Goal: Complete application form

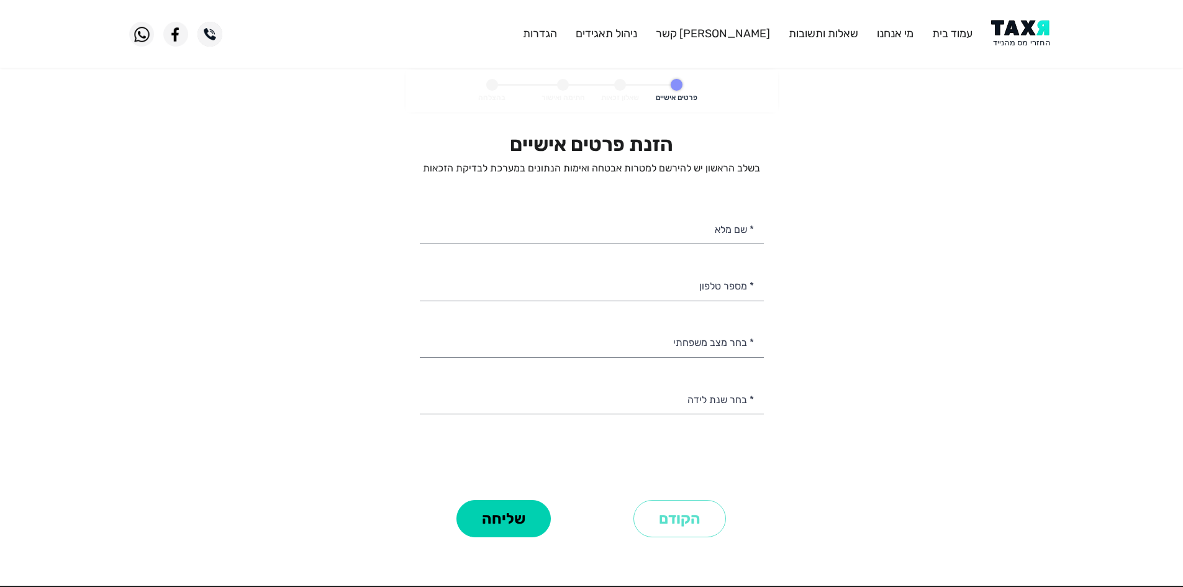
select select
click at [1034, 32] on img at bounding box center [1022, 34] width 63 height 28
select select
drag, startPoint x: 722, startPoint y: 222, endPoint x: 693, endPoint y: 222, distance: 29.2
click at [721, 222] on input "* שם מלא" at bounding box center [592, 228] width 344 height 32
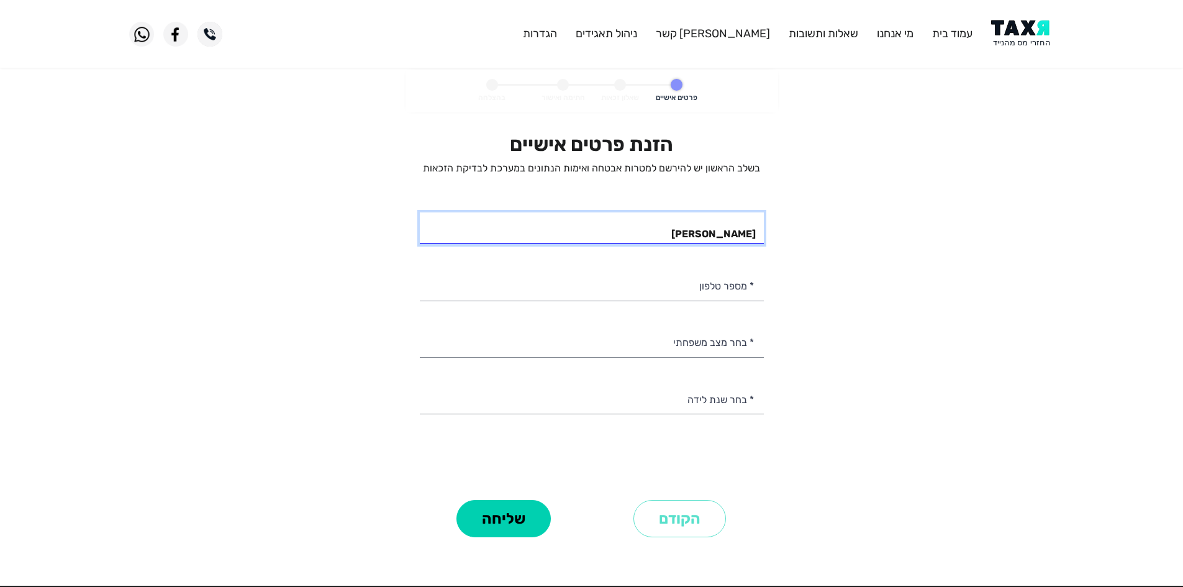
type input "סהר כרסנטי"
click at [711, 292] on input "* מספר טלפון" at bounding box center [592, 285] width 344 height 32
type input "054-7788201"
